Goal: Unclear

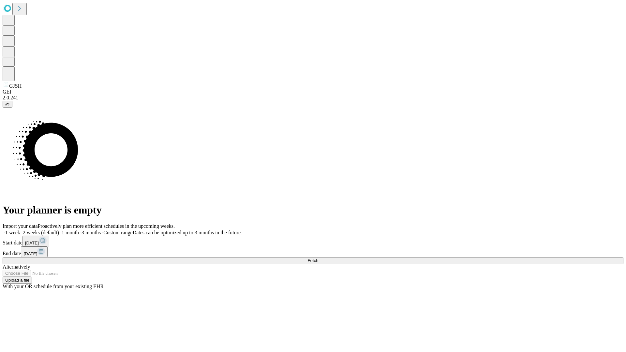
click at [318, 258] on span "Fetch" at bounding box center [313, 260] width 11 height 5
